Goal: Book appointment/travel/reservation

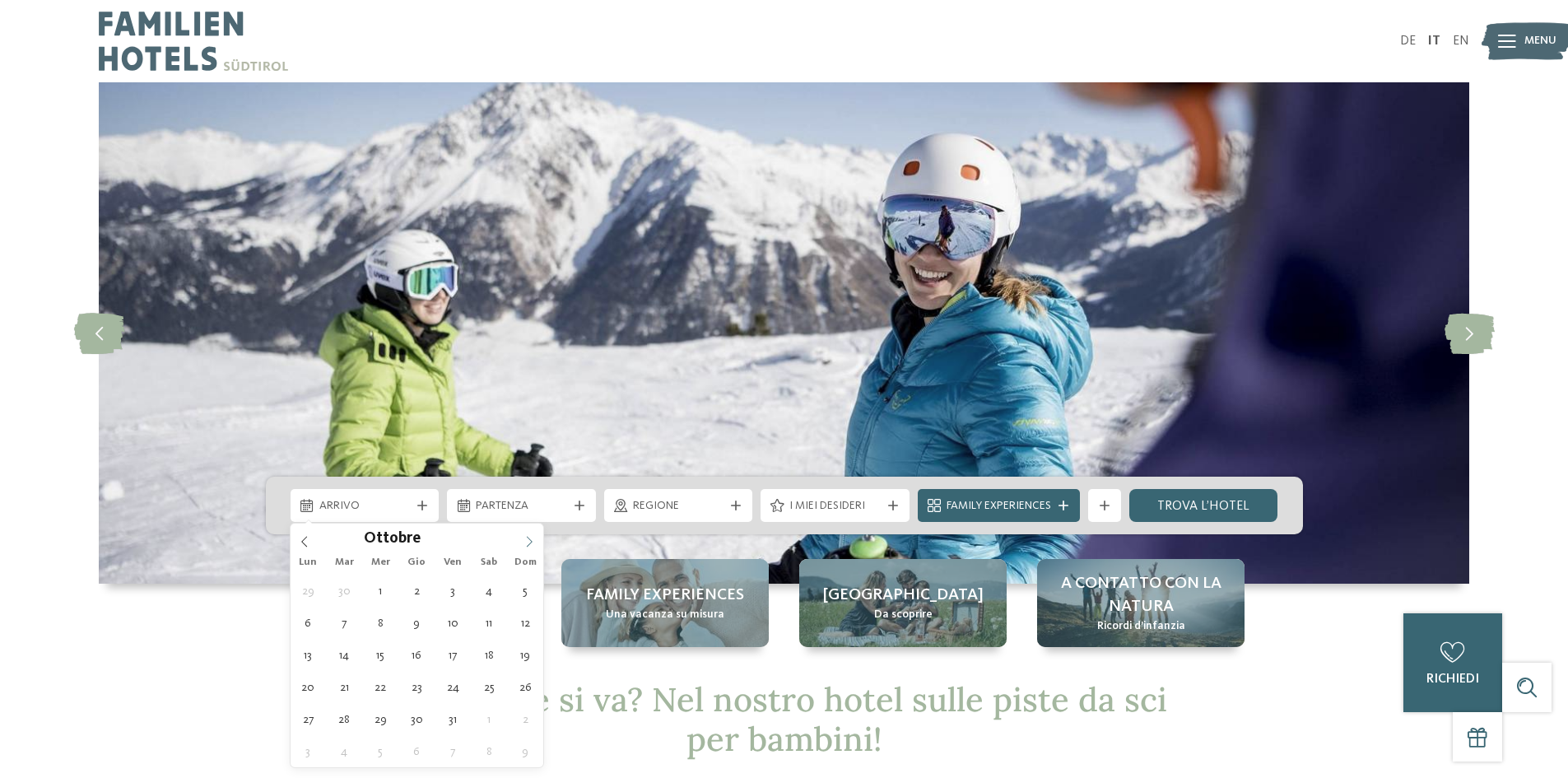
click at [528, 538] on icon at bounding box center [529, 542] width 12 height 12
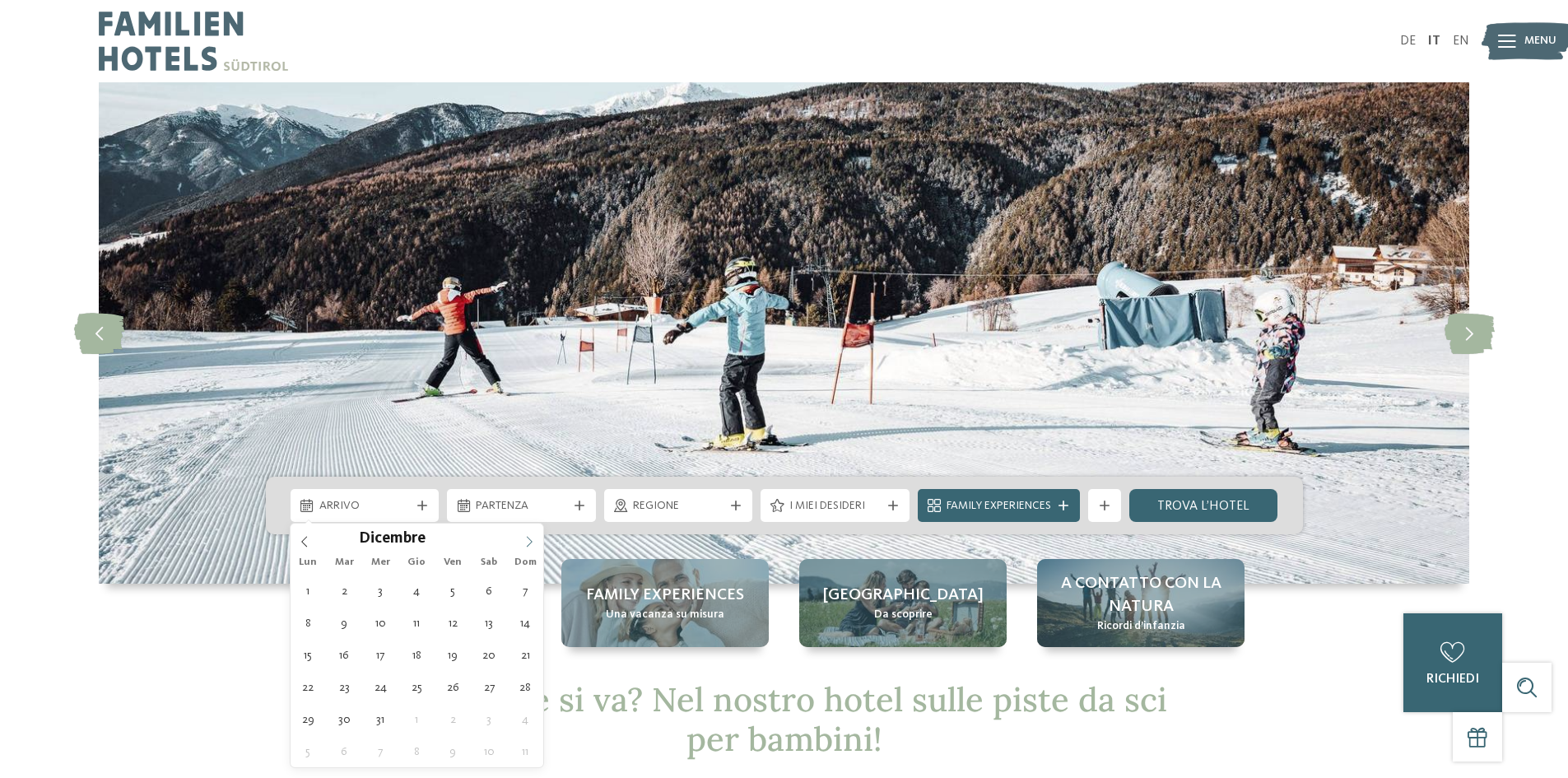
click at [528, 538] on icon at bounding box center [529, 542] width 12 height 12
type input "****"
click at [525, 540] on icon at bounding box center [529, 542] width 12 height 12
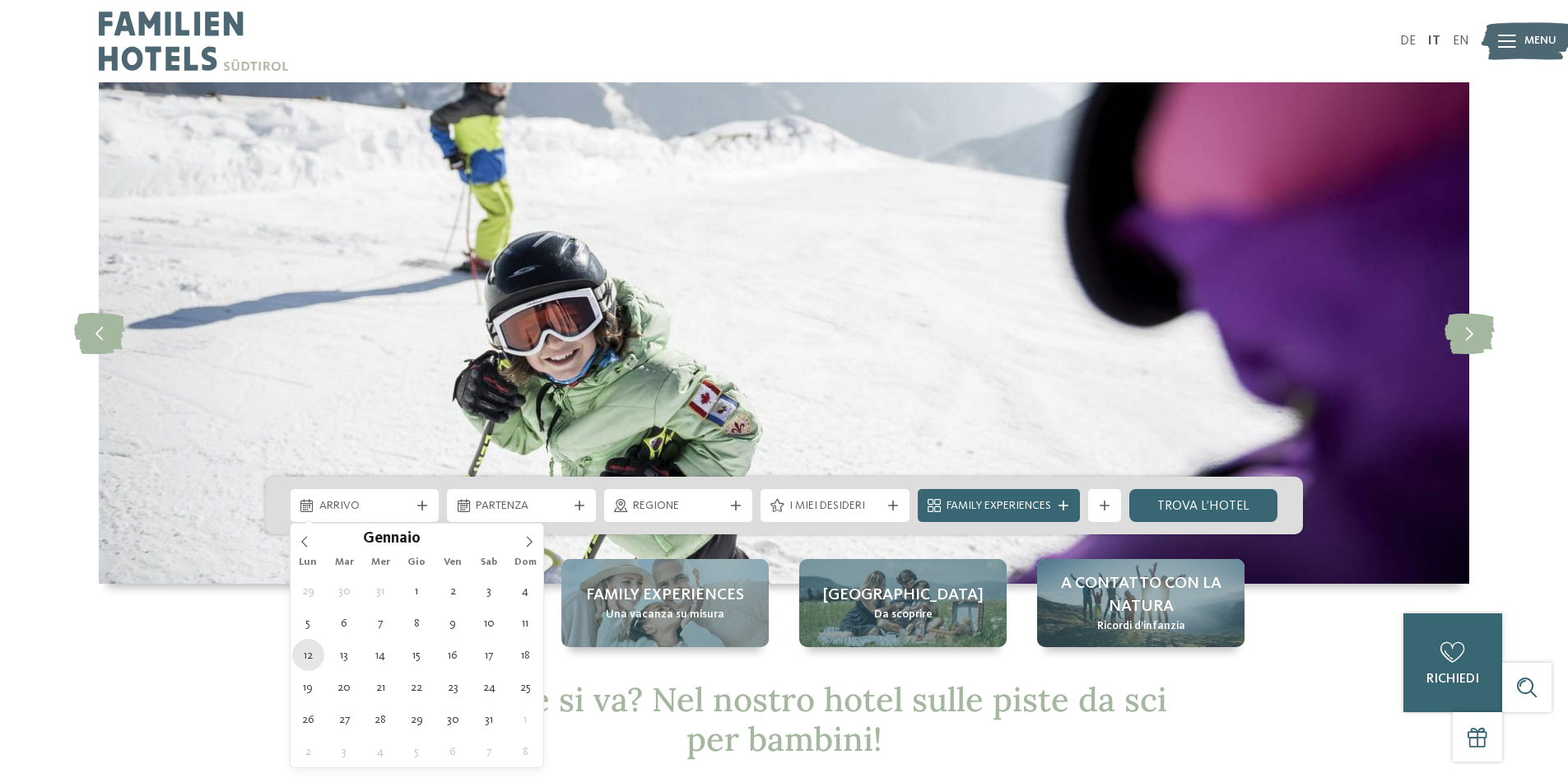
type div "[DATE]"
type input "****"
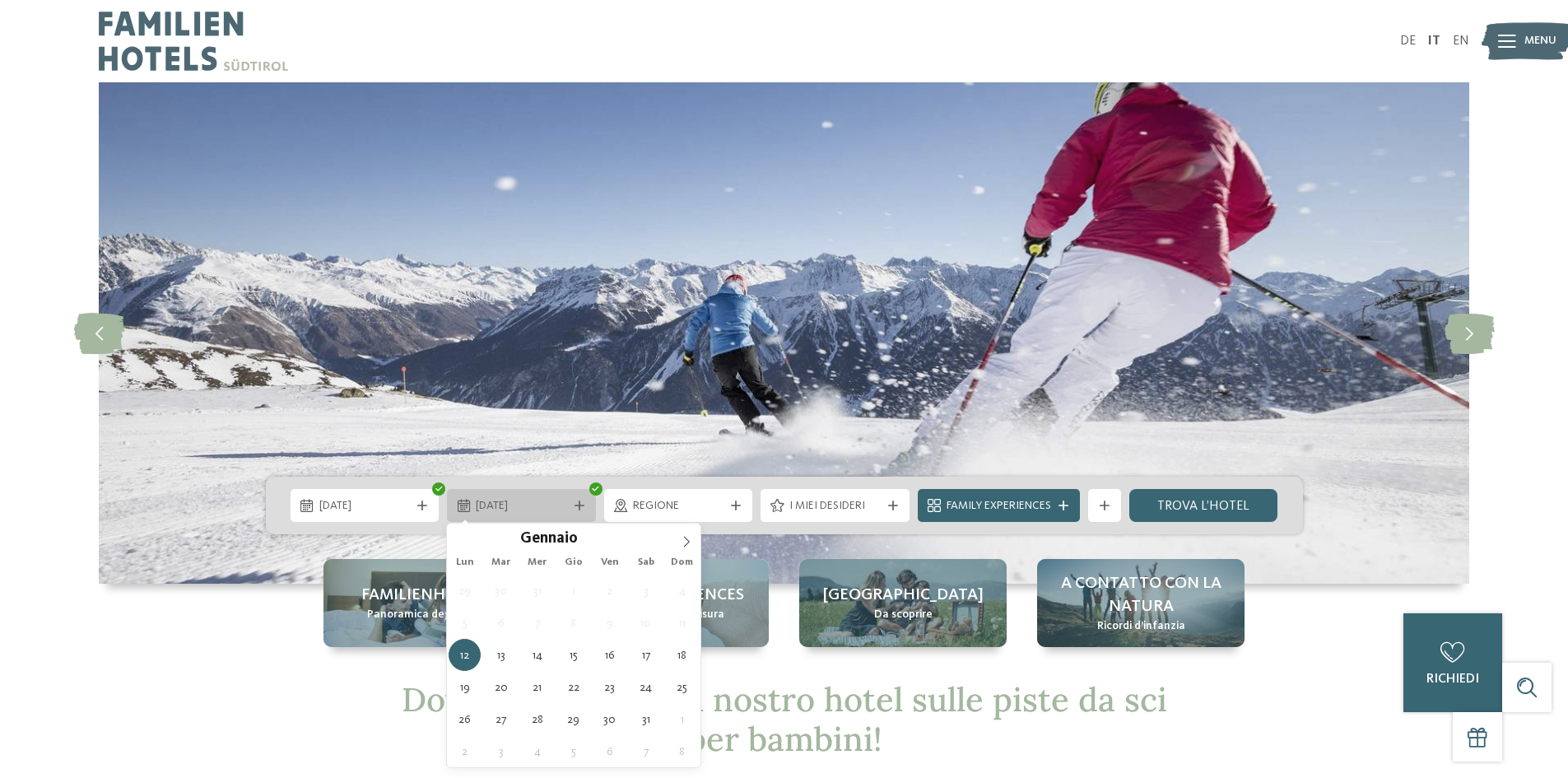
click at [496, 510] on span "[DATE]" at bounding box center [520, 506] width 91 height 16
type div "[DATE]"
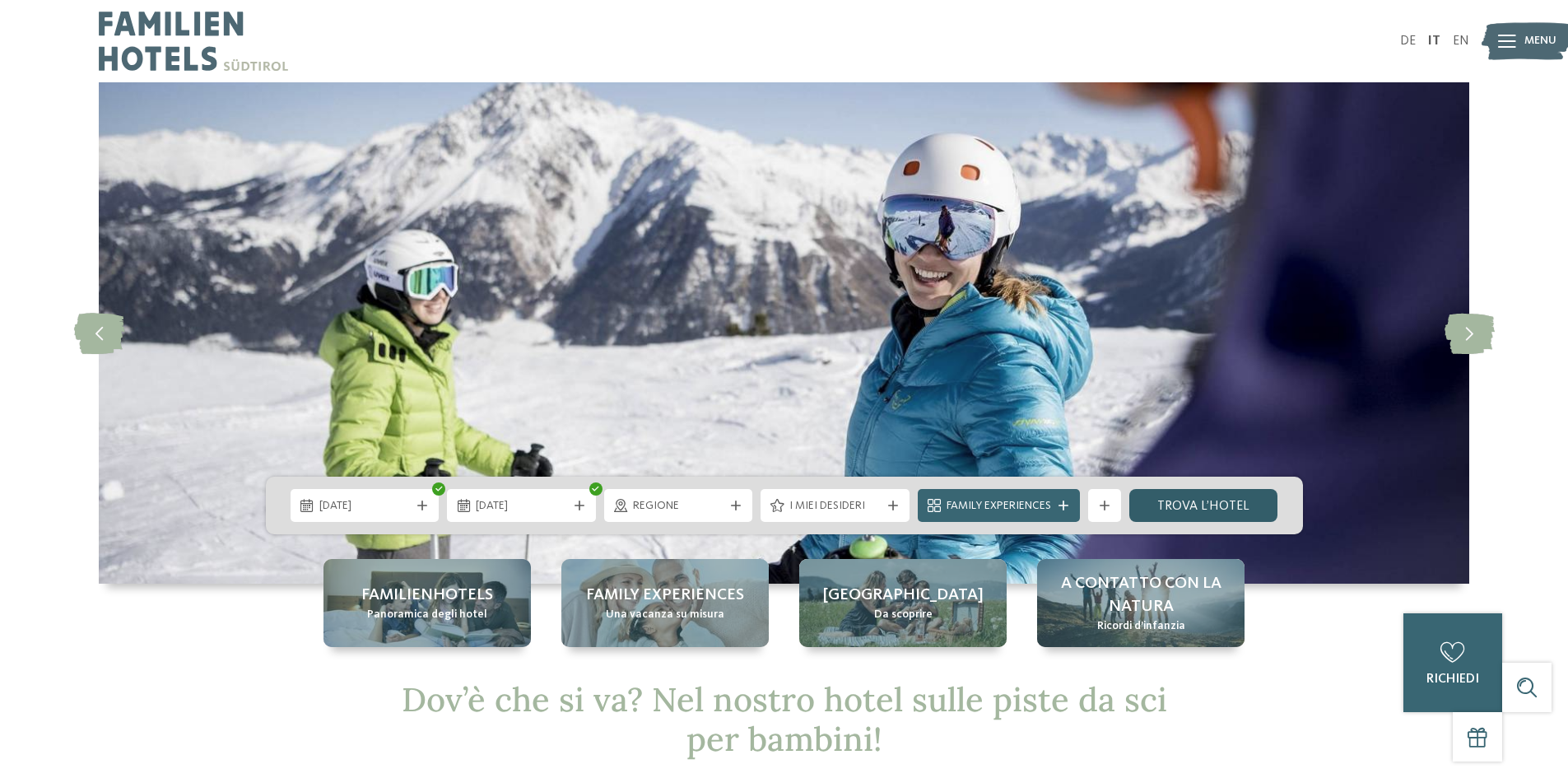
click at [1170, 511] on link "trova l’hotel" at bounding box center [1203, 505] width 149 height 33
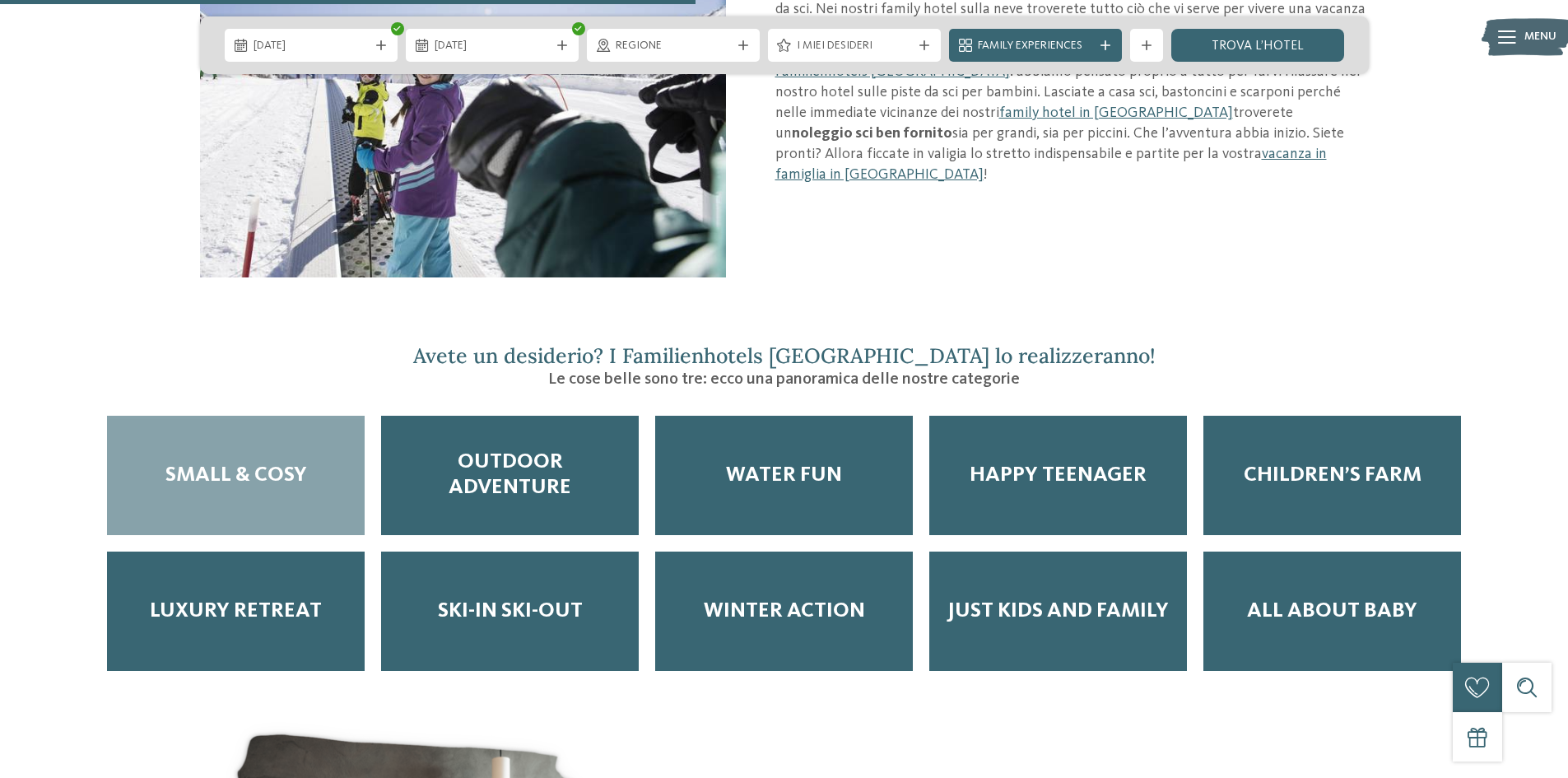
scroll to position [1976, 0]
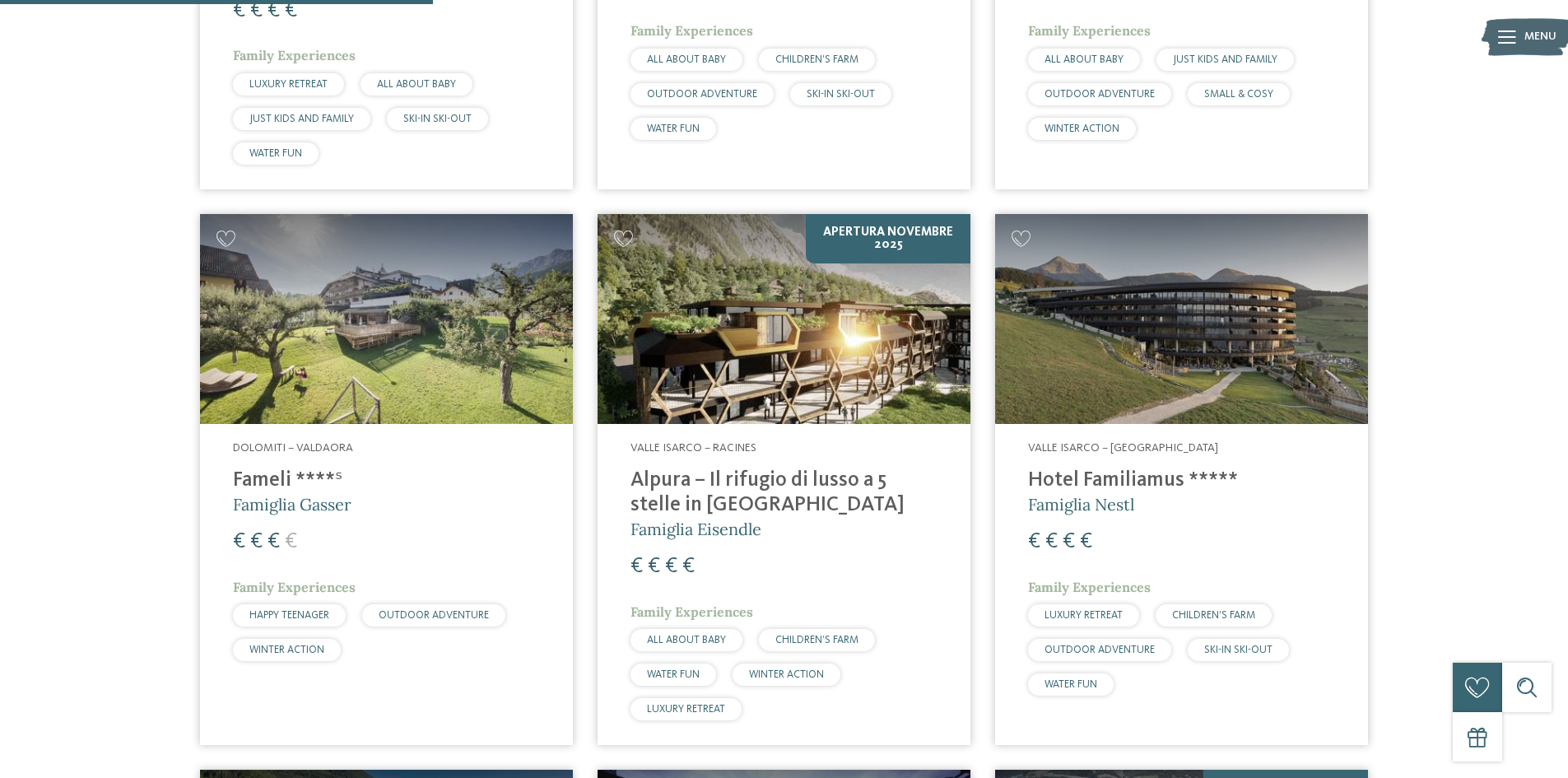
scroll to position [787, 0]
